Goal: Transaction & Acquisition: Purchase product/service

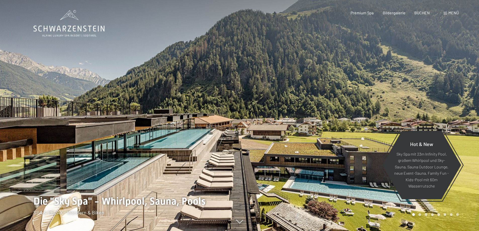
click at [449, 13] on span "Menü" at bounding box center [453, 12] width 11 height 5
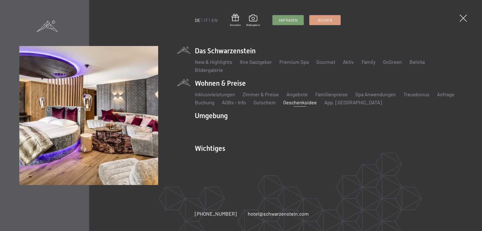
click at [305, 103] on link "Geschenksidee" at bounding box center [300, 102] width 34 height 6
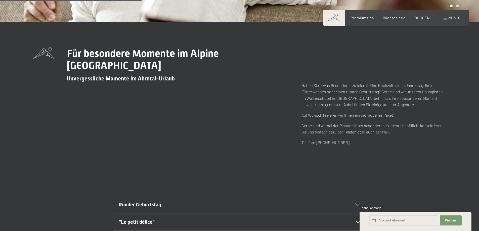
scroll to position [301, 0]
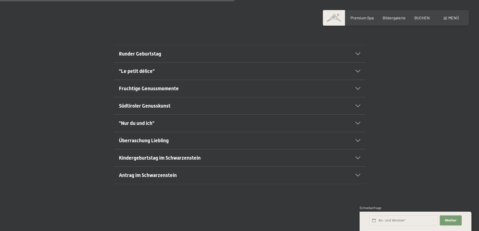
click at [147, 73] on span ""Le petit délice"" at bounding box center [137, 71] width 36 height 6
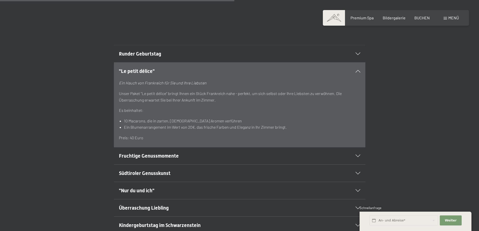
click at [143, 159] on span "Fruchtige Genussmomente" at bounding box center [149, 156] width 60 height 6
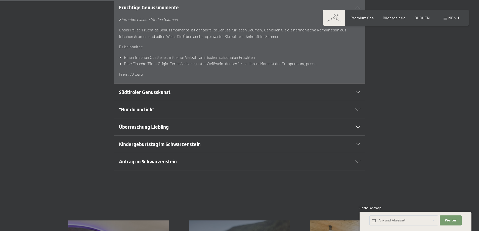
scroll to position [402, 0]
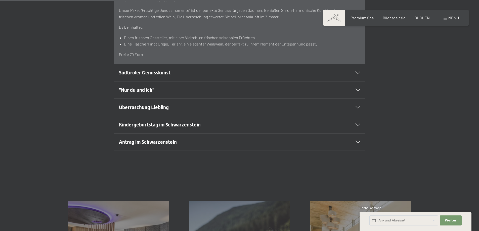
click at [145, 74] on span "Südtiroler Genusskunst" at bounding box center [144, 73] width 51 height 6
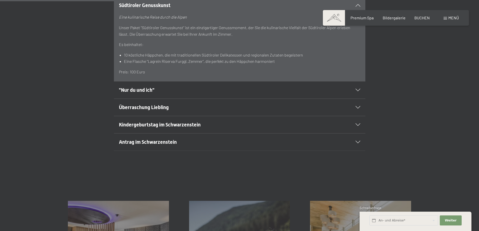
click at [168, 89] on h2 ""Nur du und ich"" at bounding box center [227, 89] width 217 height 7
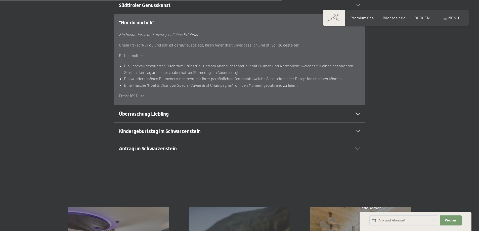
click at [169, 116] on h2 "Überraschung Liebling" at bounding box center [227, 113] width 217 height 7
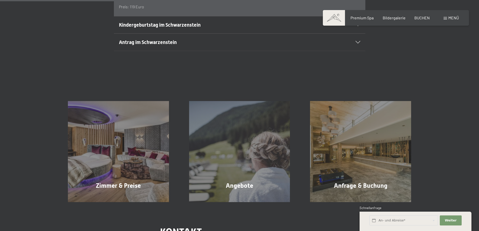
scroll to position [477, 0]
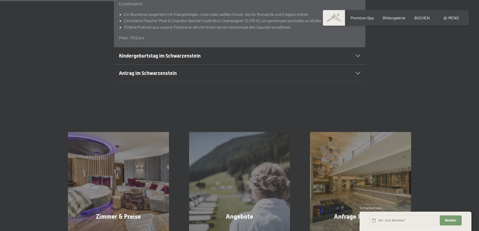
click at [160, 60] on div "Kindergeburtstag im Schwarzenstein" at bounding box center [239, 55] width 241 height 17
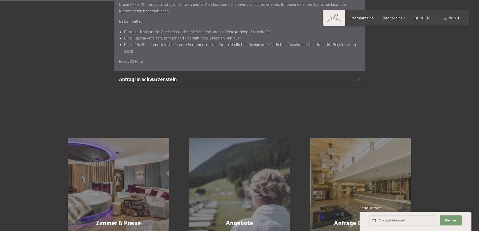
click at [147, 81] on span "Antrag im Schwarzenstein" at bounding box center [148, 79] width 58 height 6
